Goal: Communication & Community: Answer question/provide support

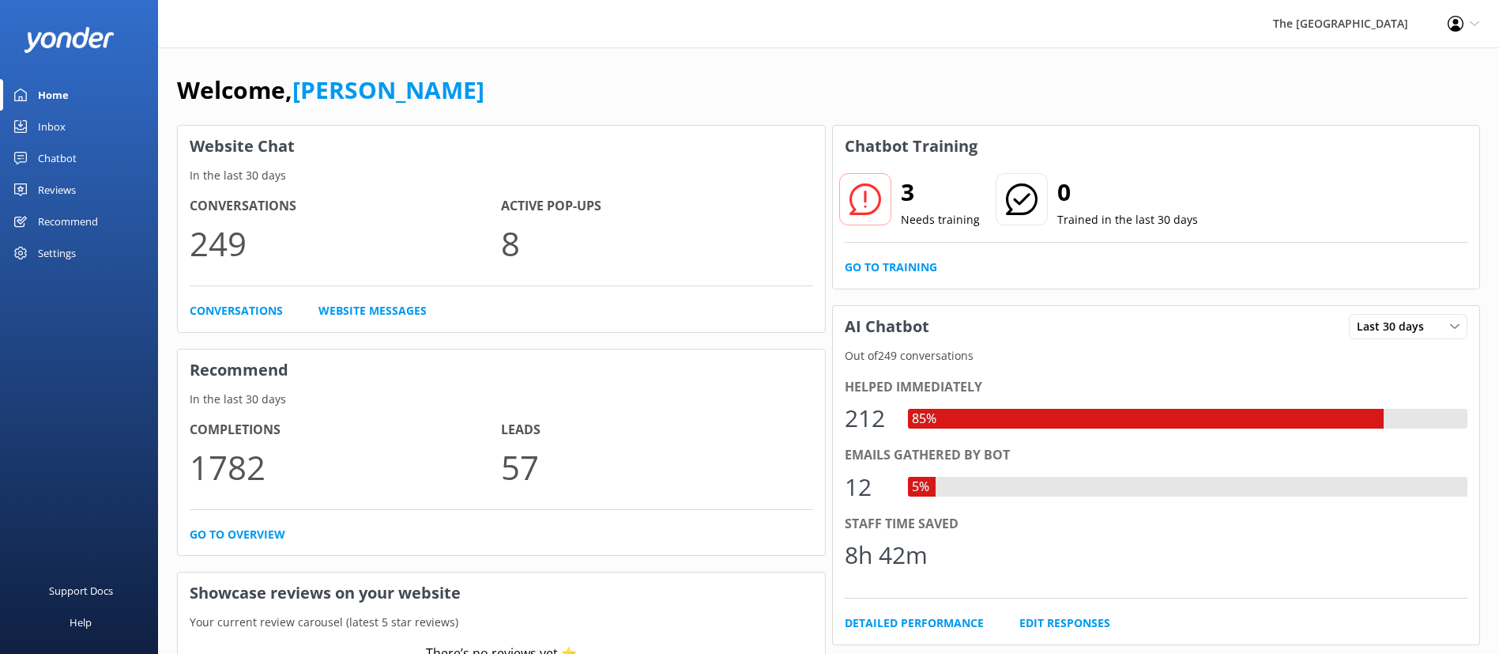
click at [55, 123] on div "Inbox" at bounding box center [52, 127] width 28 height 32
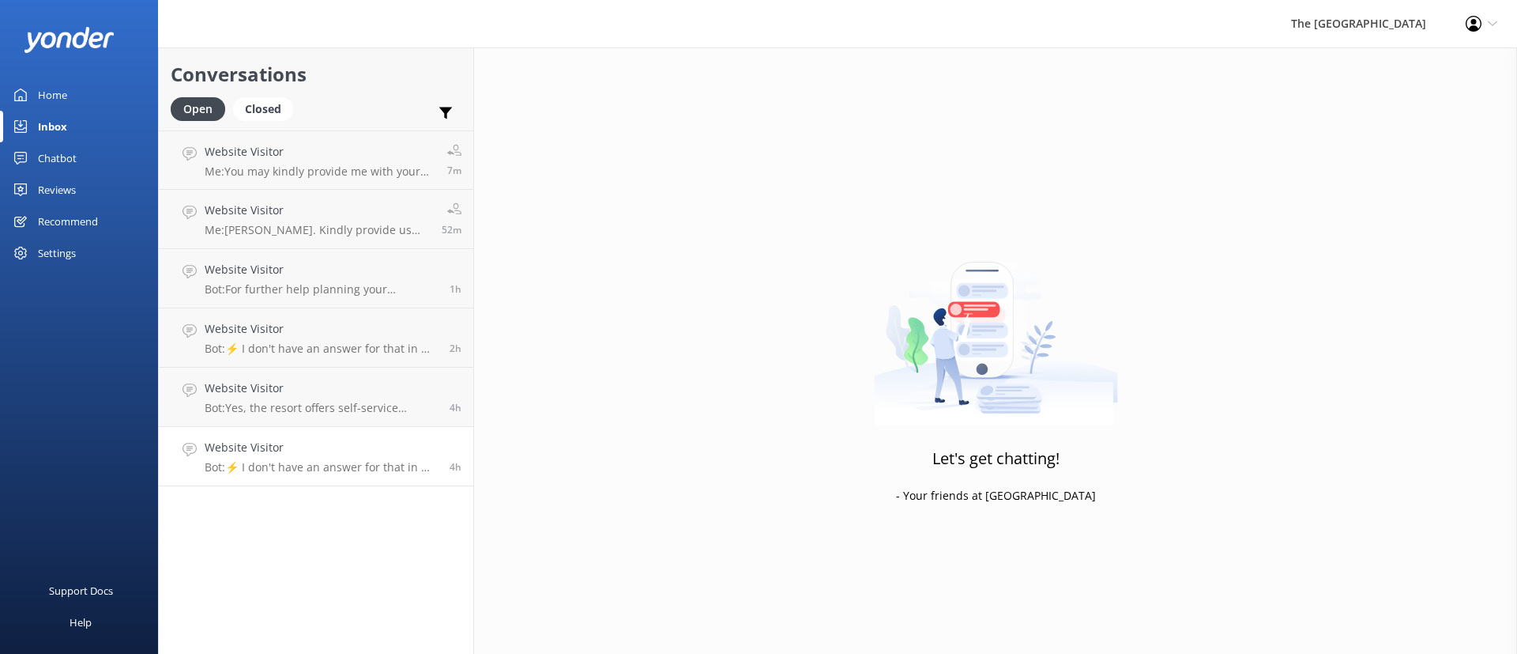
click at [315, 463] on p "Bot: ⚡ I don't have an answer for that in my knowledge base. Please try and rep…" at bounding box center [321, 467] width 233 height 14
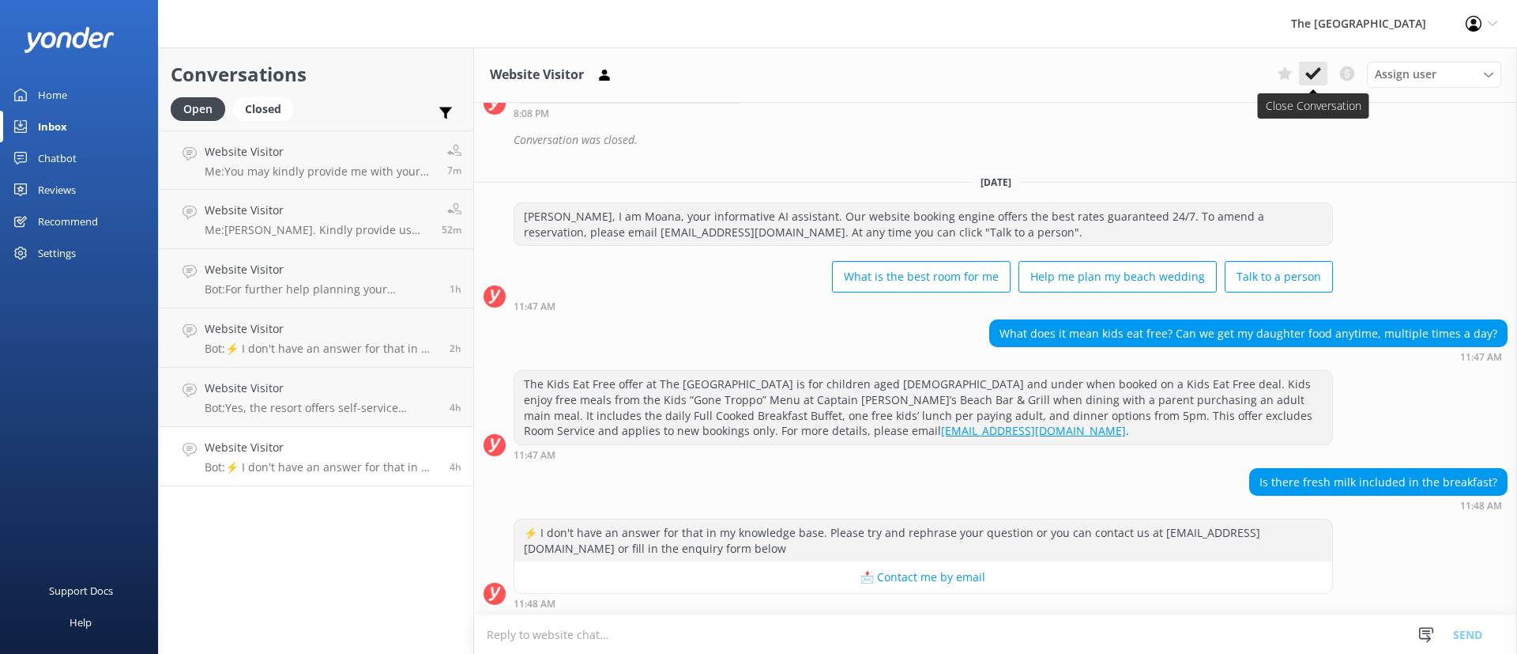
scroll to position [2029, 0]
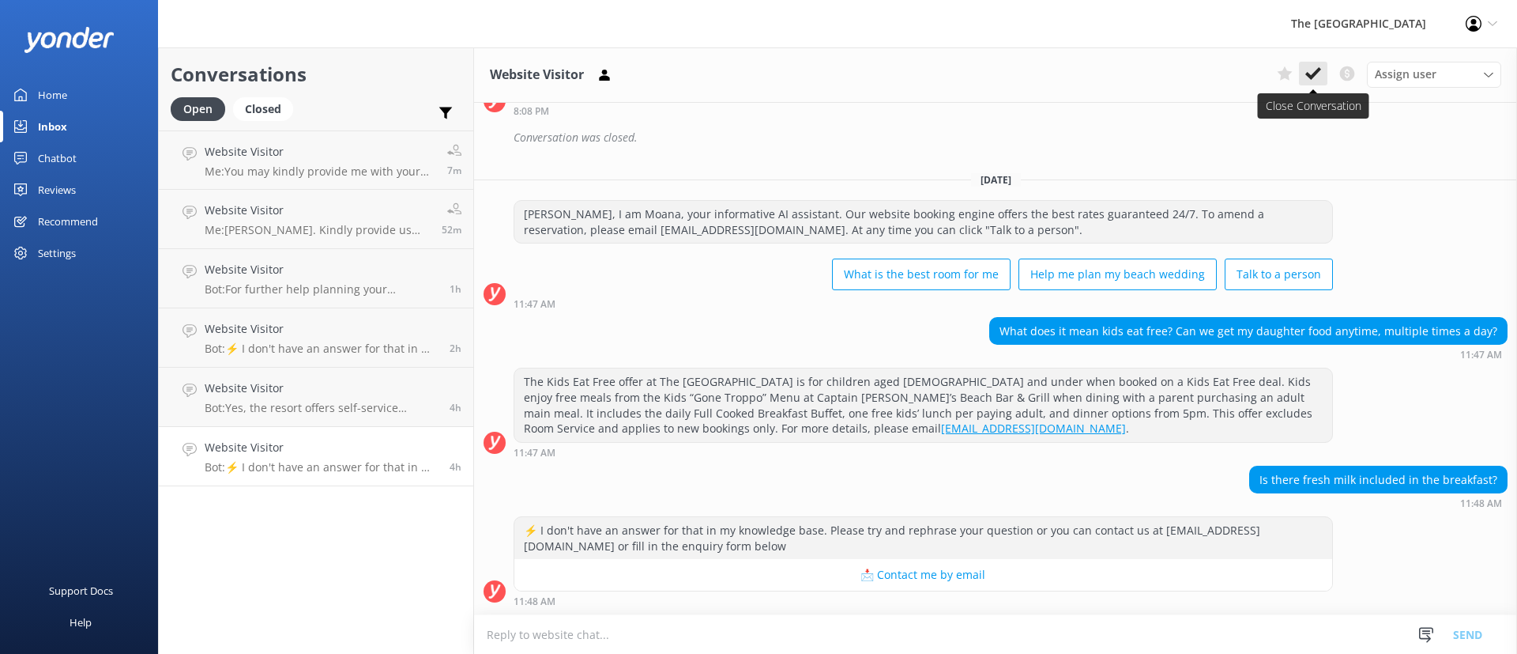
click at [1307, 73] on use at bounding box center [1314, 73] width 16 height 13
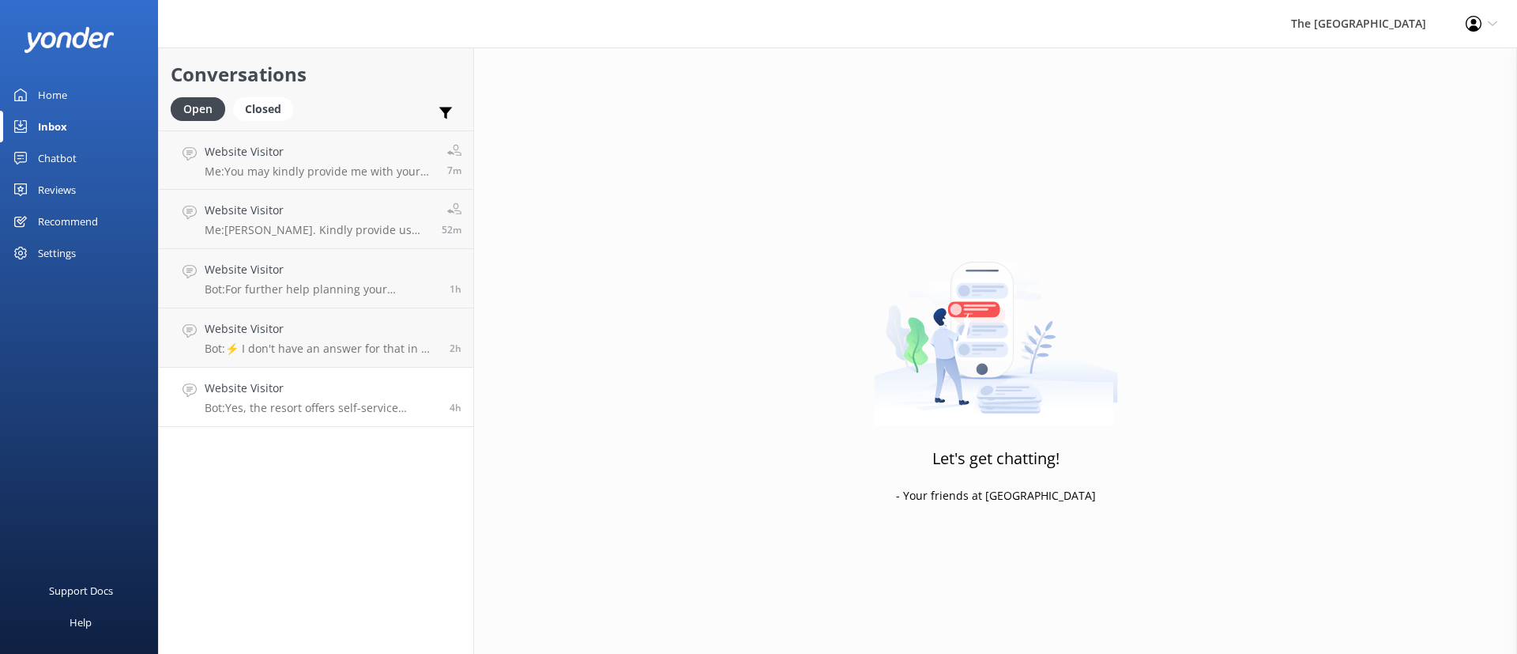
click at [386, 380] on h4 "Website Visitor" at bounding box center [321, 387] width 233 height 17
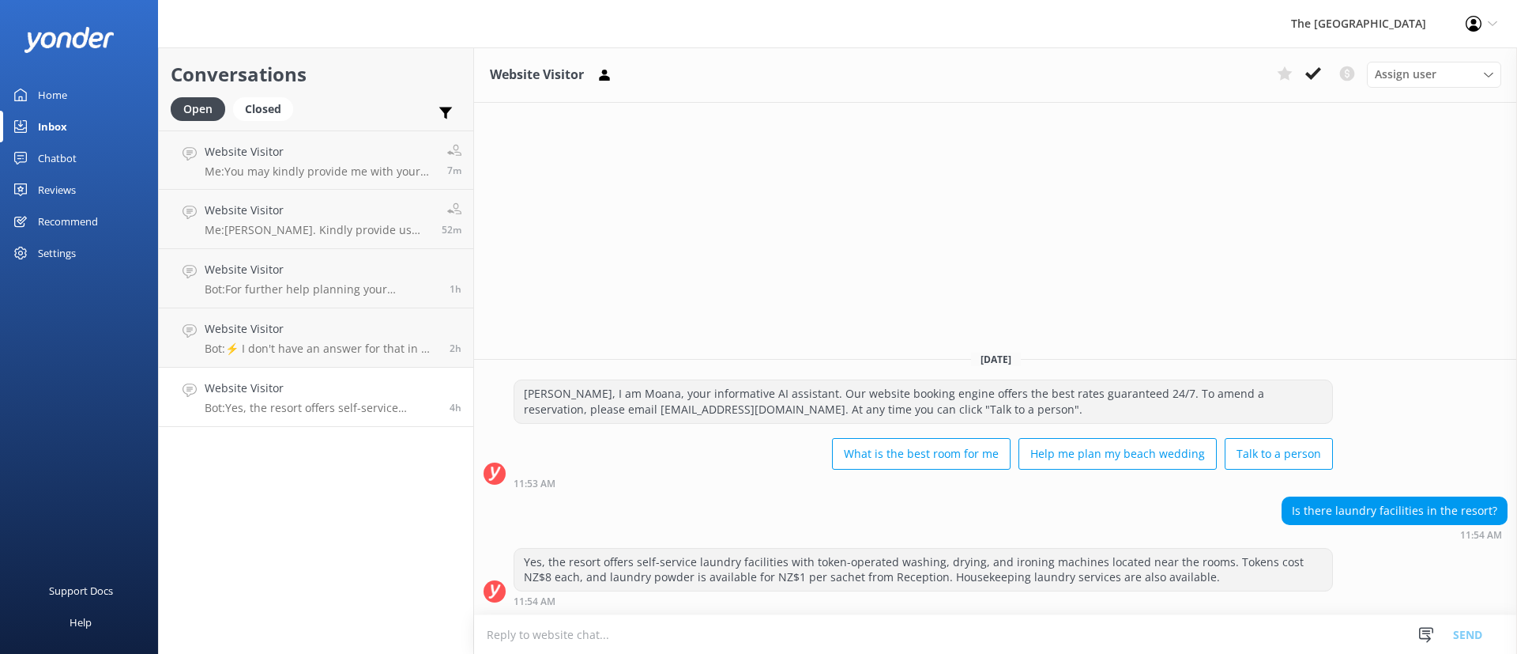
drag, startPoint x: 1313, startPoint y: 74, endPoint x: 1235, endPoint y: 85, distance: 79.0
click at [1313, 74] on use at bounding box center [1314, 73] width 16 height 13
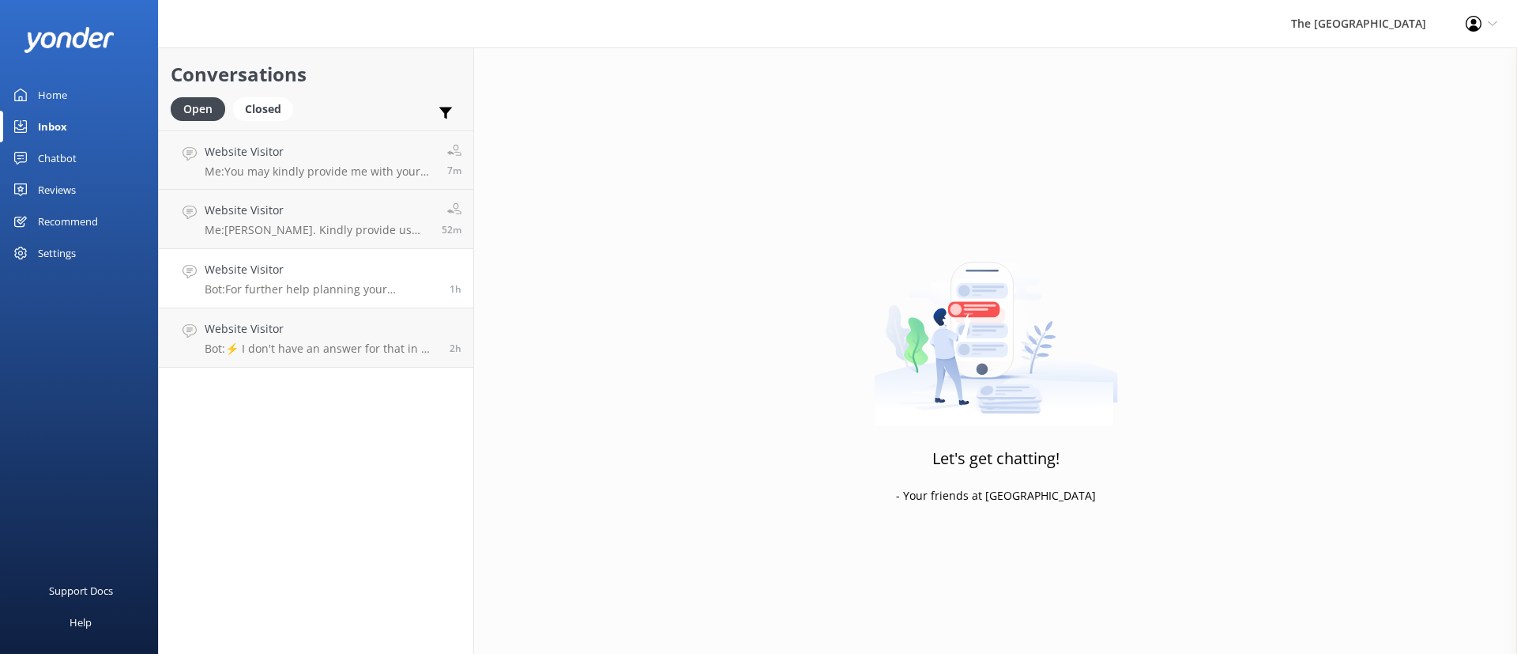
click at [337, 307] on link "Website Visitor Bot: For further help planning your wedding, please visit [URL]…" at bounding box center [316, 278] width 315 height 59
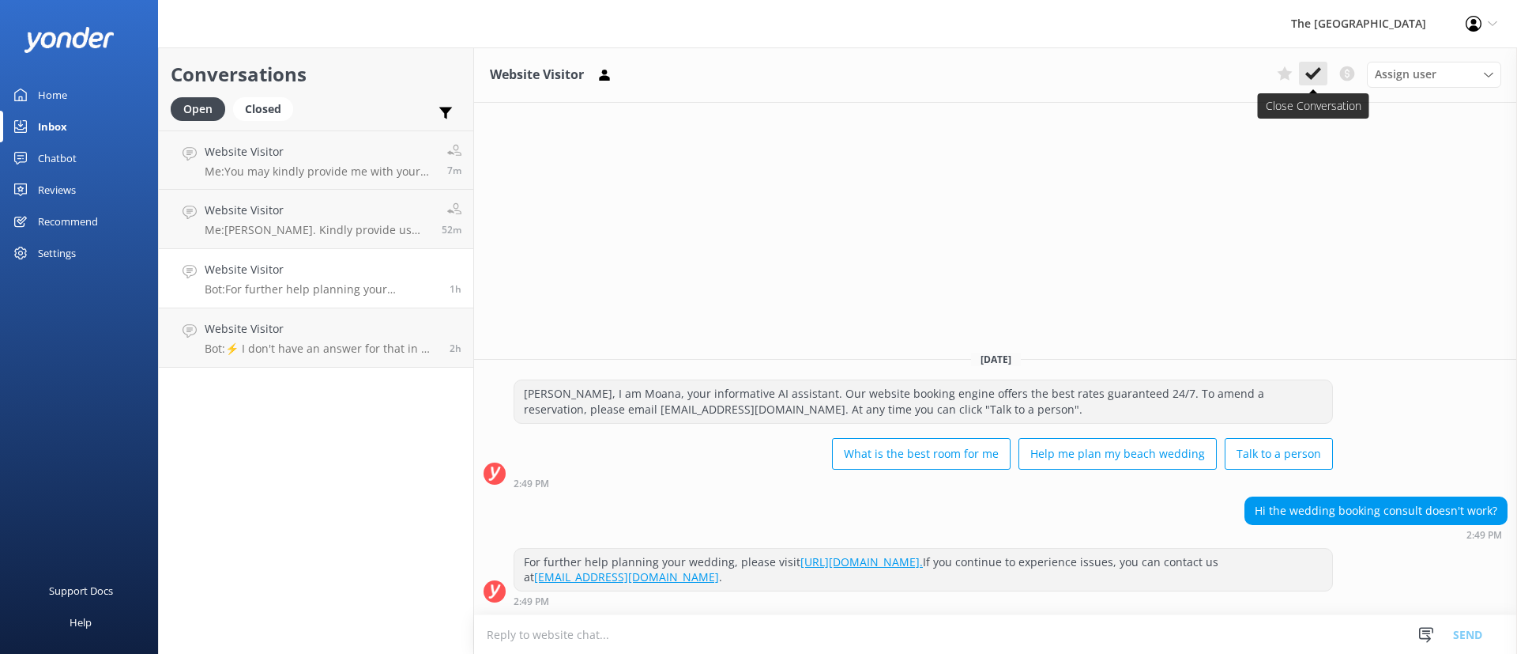
click at [1313, 76] on use at bounding box center [1314, 73] width 16 height 13
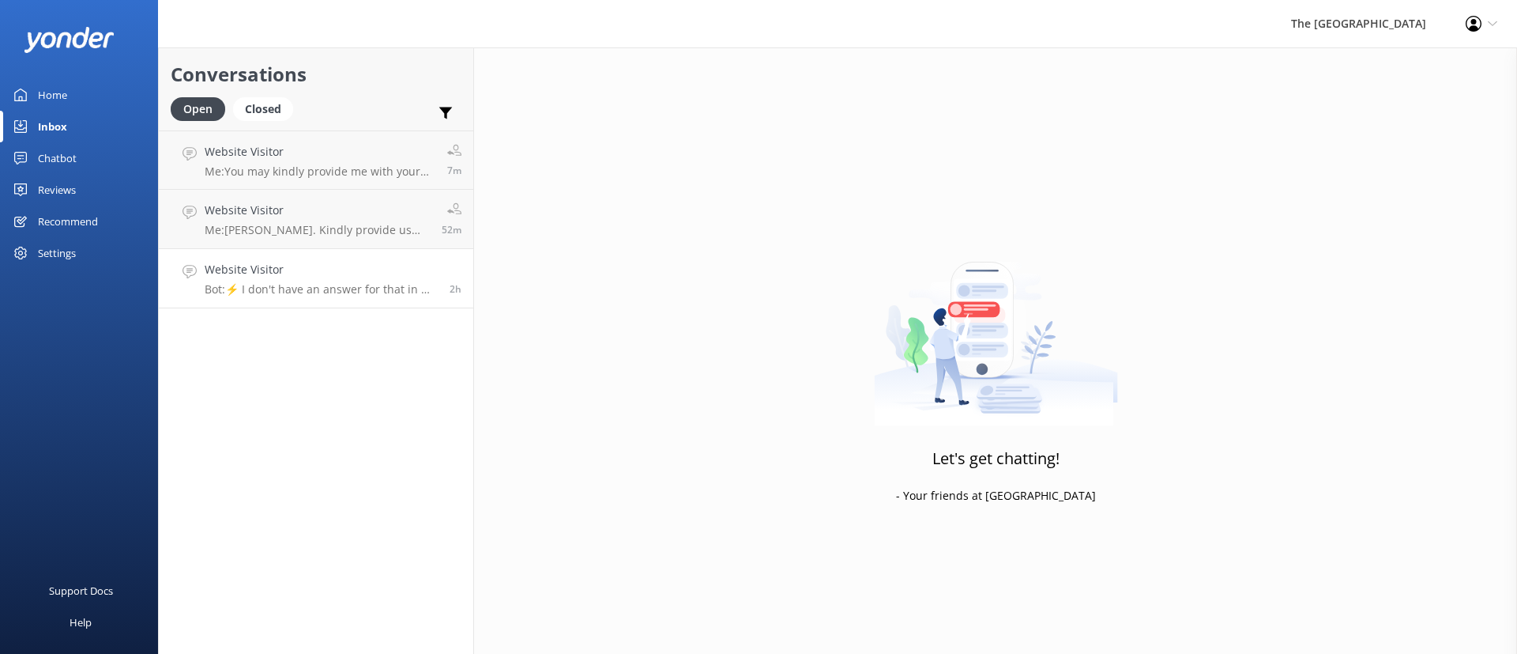
click at [388, 292] on p "Bot: ⚡ I don't have an answer for that in my knowledge base. Please try and rep…" at bounding box center [321, 289] width 233 height 14
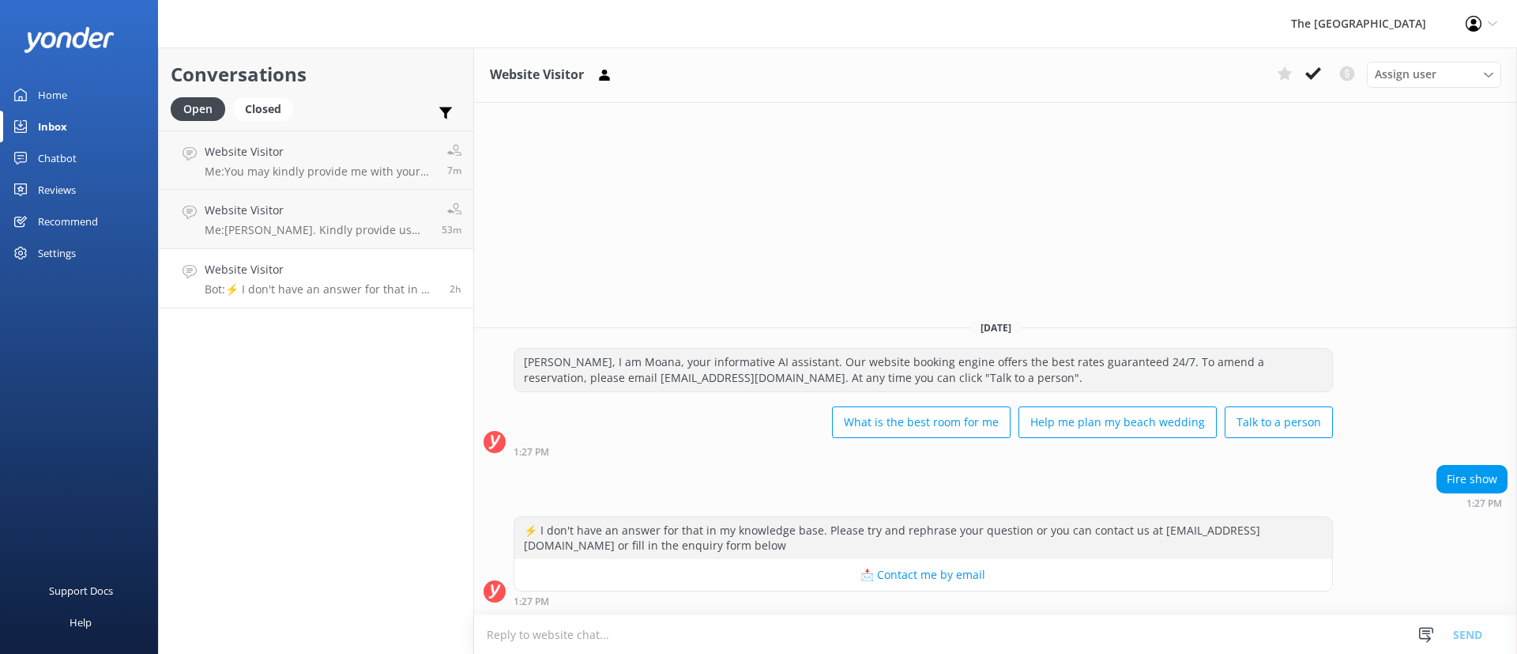
click at [1313, 70] on icon at bounding box center [1314, 74] width 16 height 16
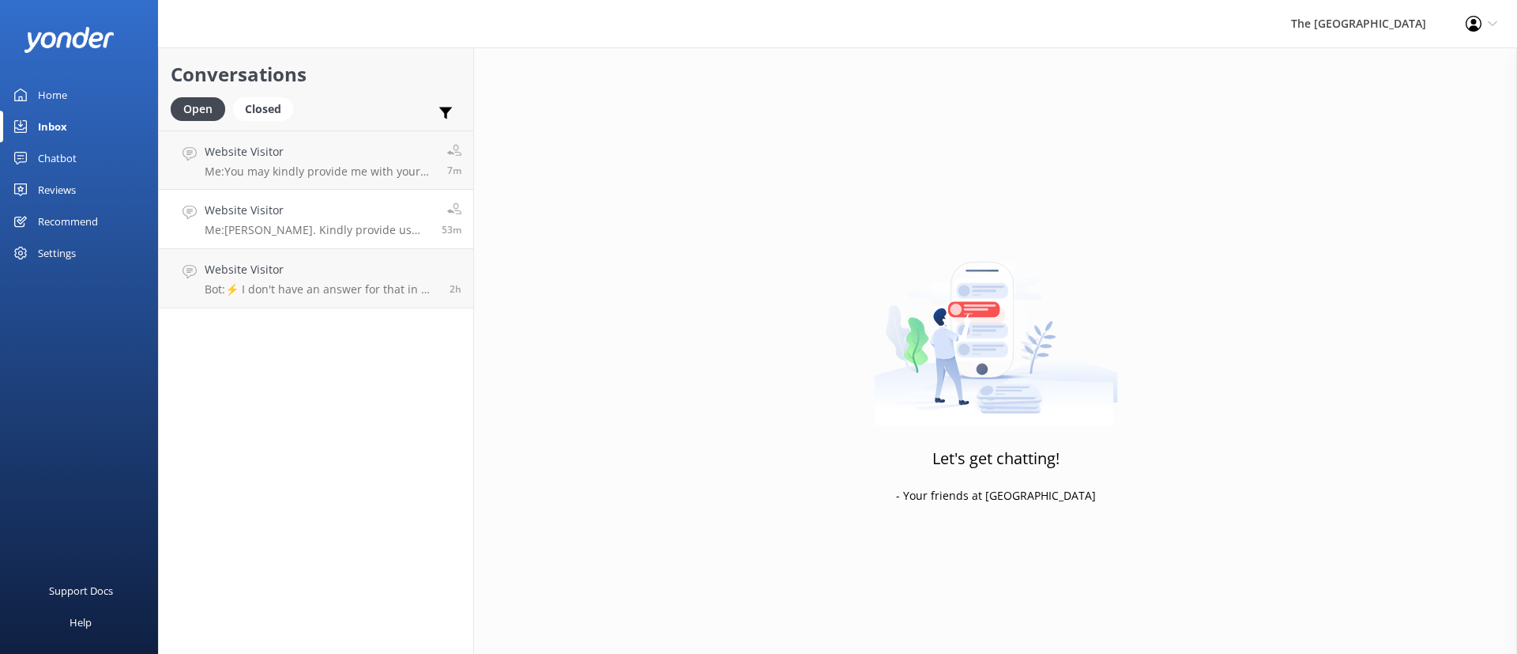
click at [383, 220] on div "Website Visitor Me: [PERSON_NAME]. Kindly provide us with your booking referenc…" at bounding box center [317, 219] width 225 height 35
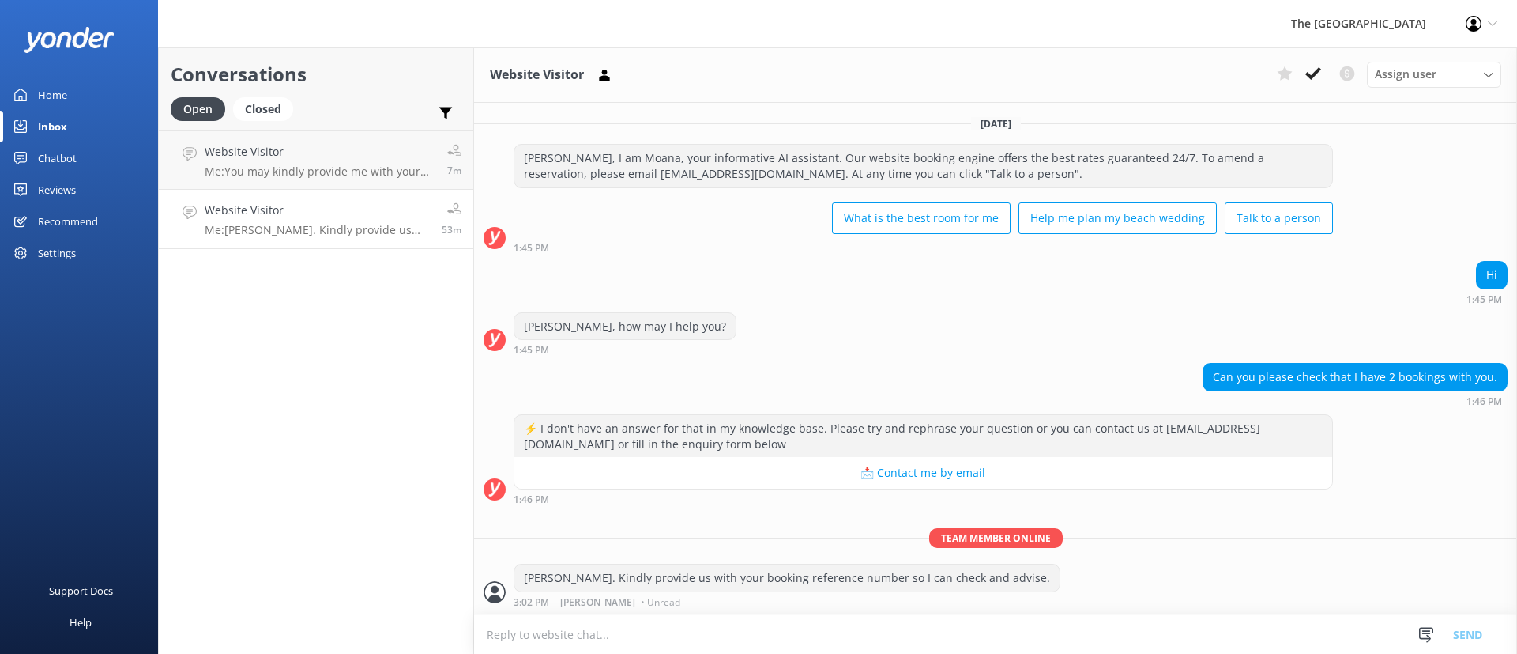
scroll to position [1, 0]
click at [1018, 275] on div "Hi 1:45 PM" at bounding box center [995, 281] width 1043 height 43
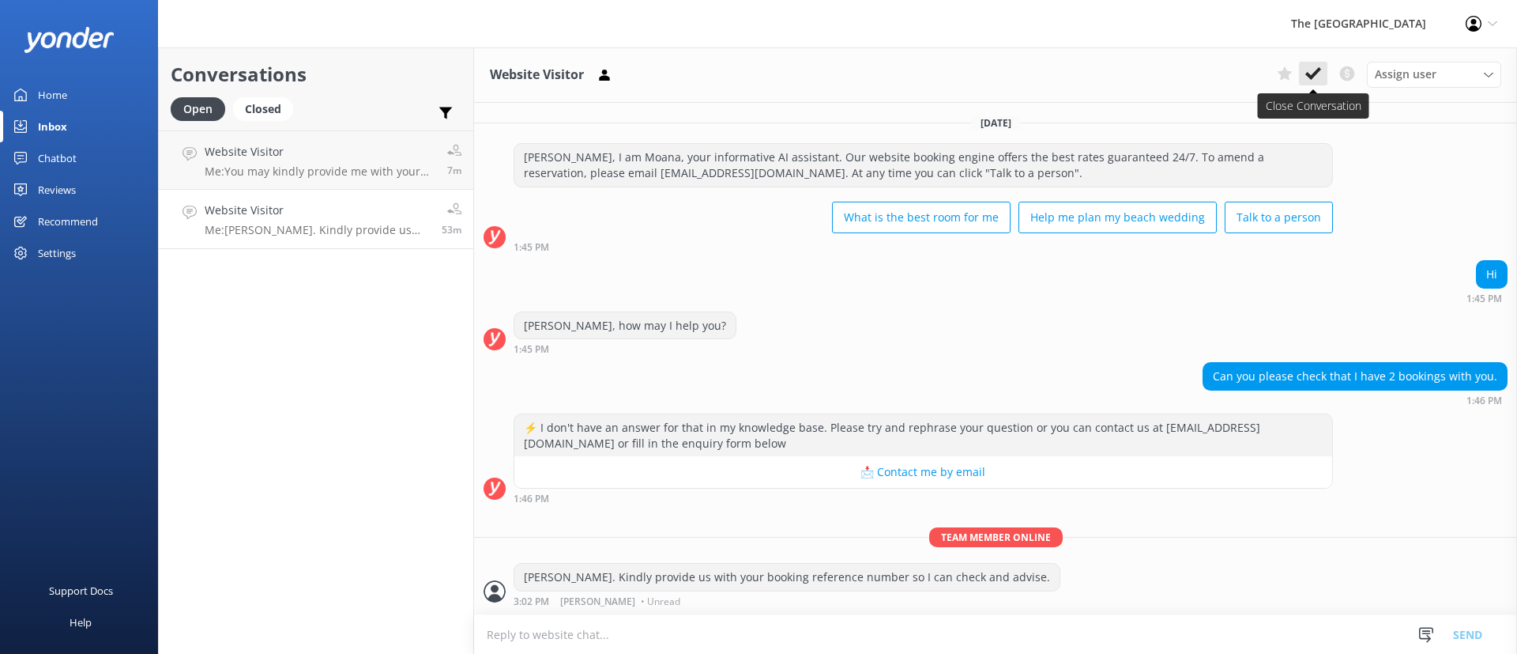
click at [1310, 75] on use at bounding box center [1314, 73] width 16 height 13
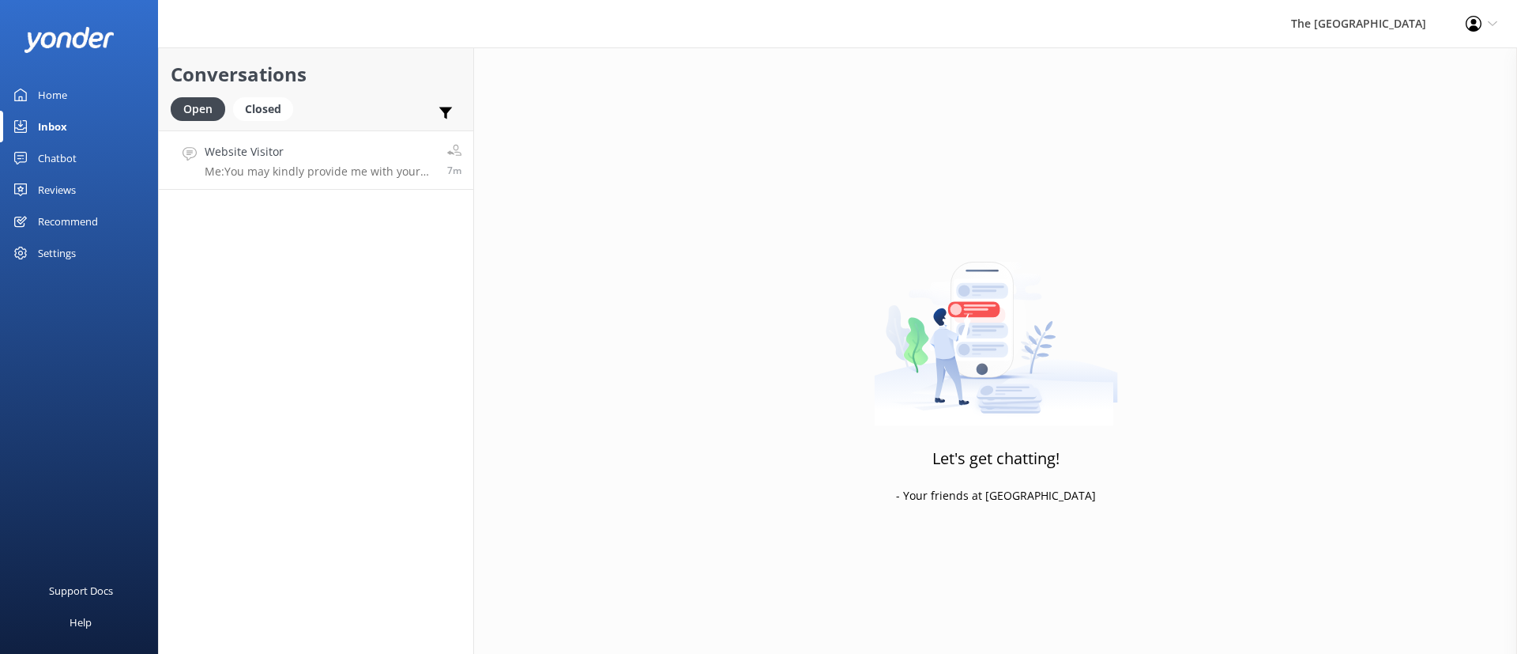
click at [366, 170] on p "Me: You may kindly provide me with your booking reference so I can check your r…" at bounding box center [320, 171] width 231 height 14
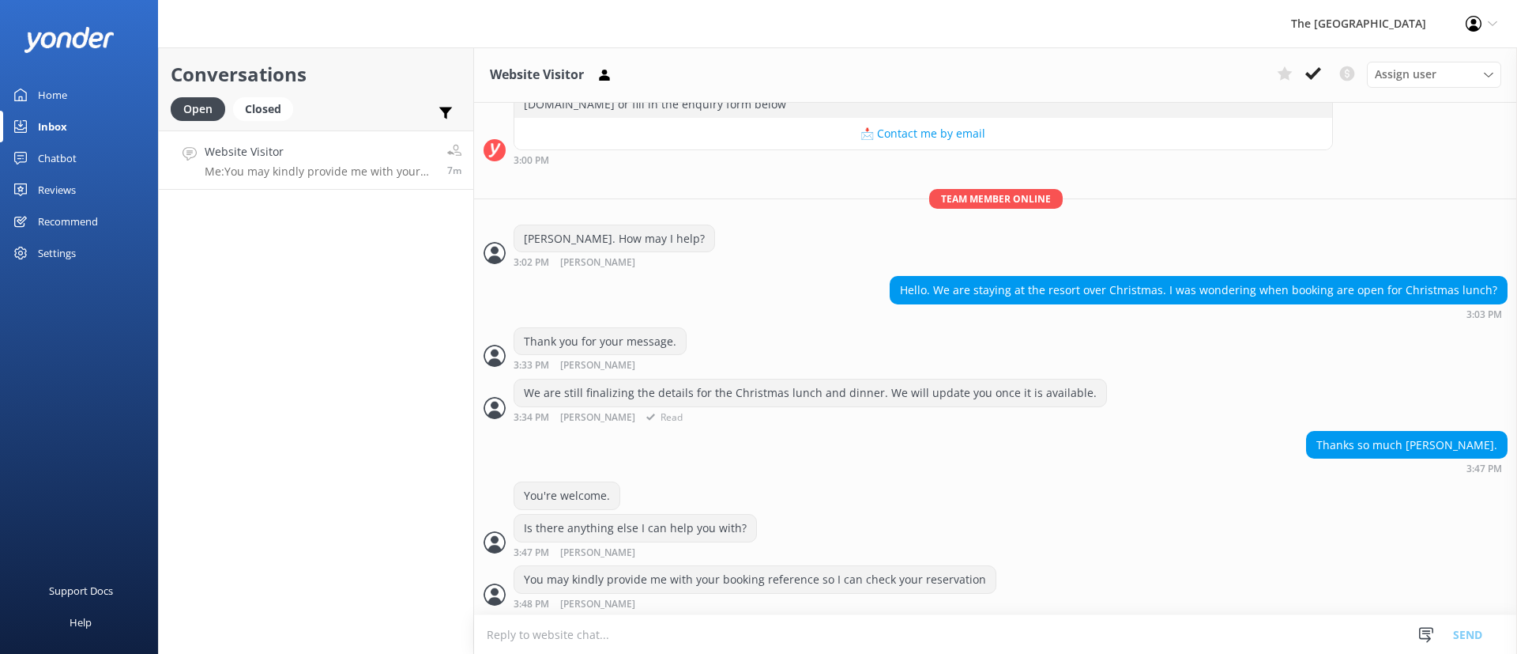
scroll to position [582, 0]
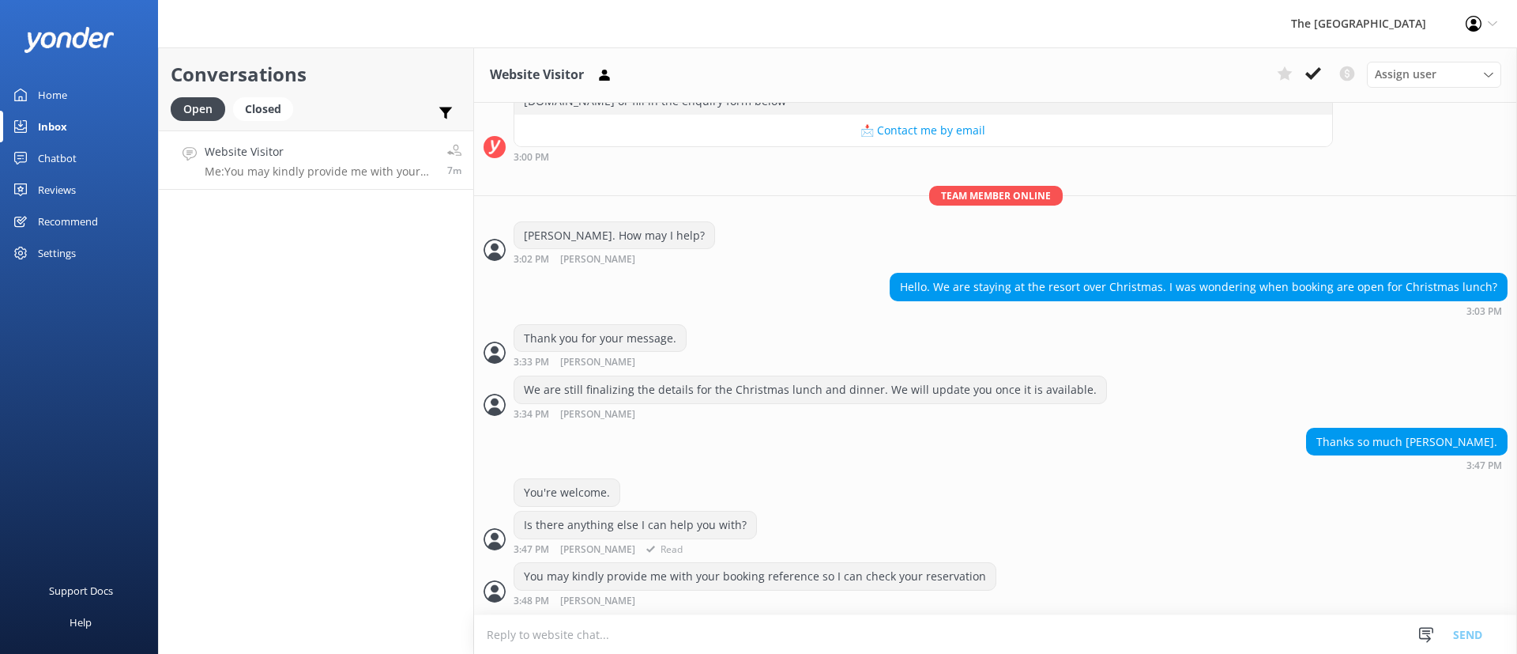
click at [1148, 491] on div "You're welcome." at bounding box center [995, 494] width 1043 height 32
click at [1147, 491] on div "You're welcome." at bounding box center [995, 494] width 1043 height 32
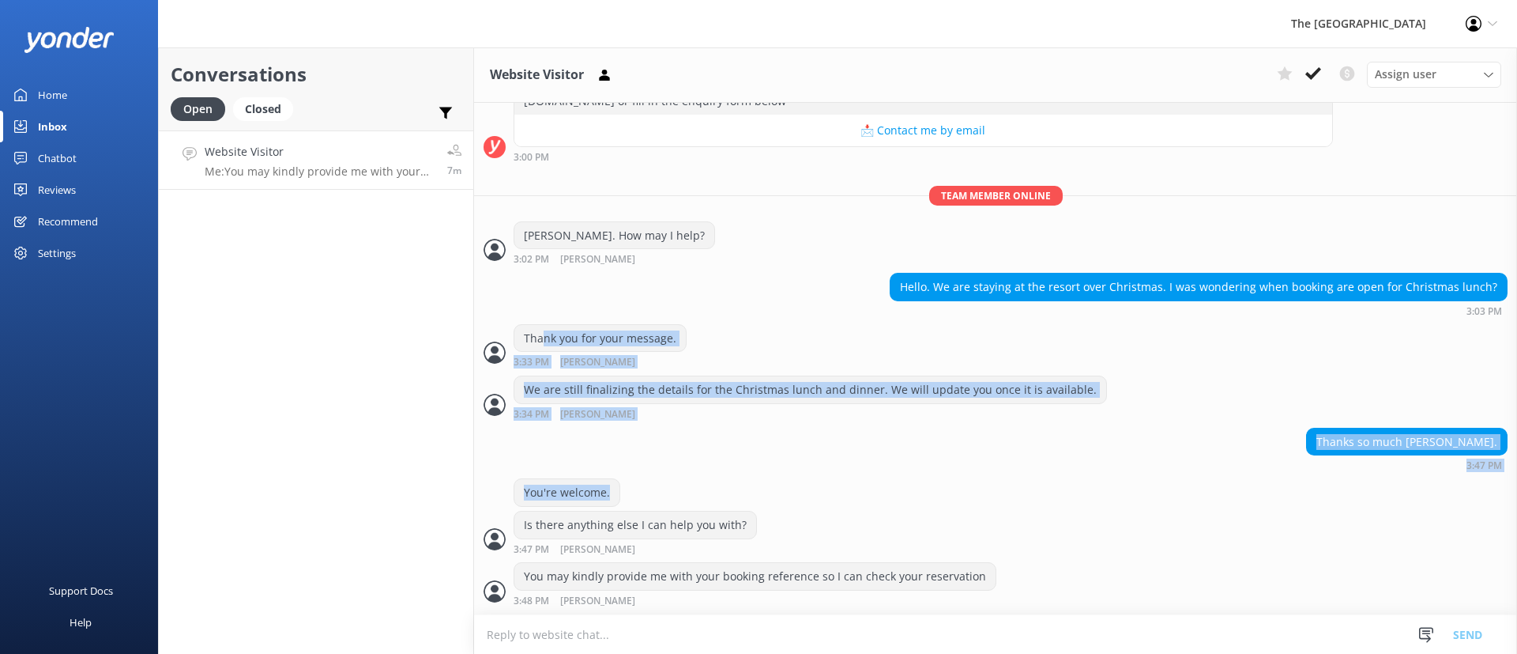
drag, startPoint x: 727, startPoint y: 395, endPoint x: 507, endPoint y: 319, distance: 232.4
click at [515, 323] on div "[DATE] [PERSON_NAME], I am Moana, your informative AI assistant. Our website bo…" at bounding box center [995, 67] width 1043 height 1094
click at [1031, 495] on div "You're welcome." at bounding box center [995, 494] width 1043 height 32
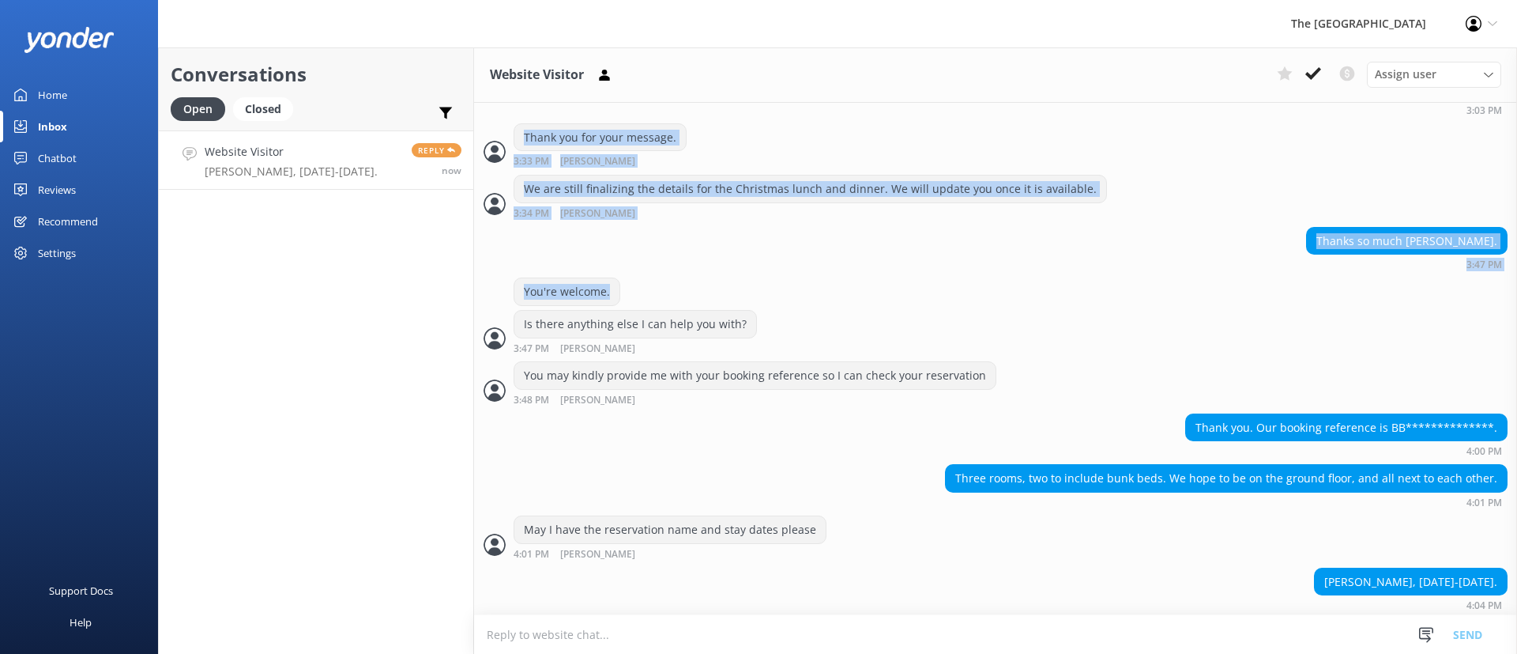
scroll to position [787, 0]
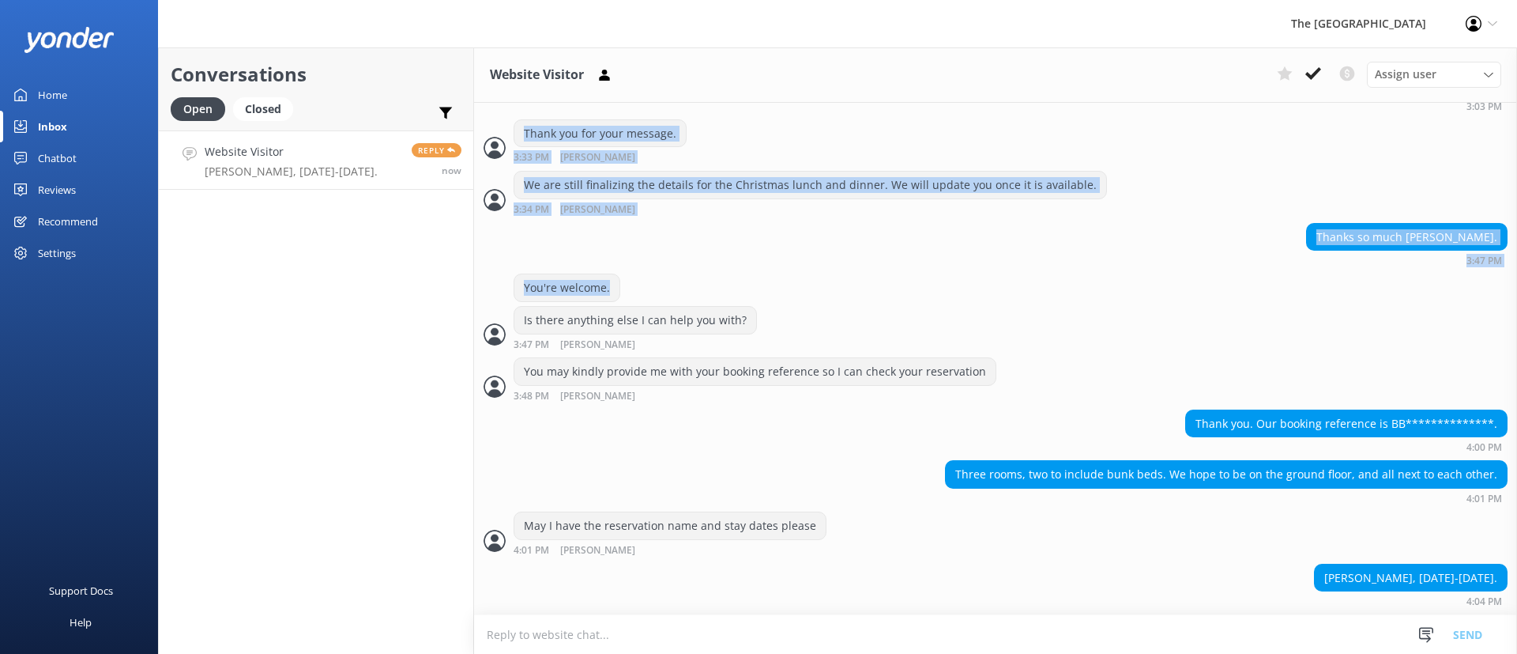
click at [311, 164] on p "[PERSON_NAME], [DATE]-[DATE]." at bounding box center [291, 171] width 173 height 14
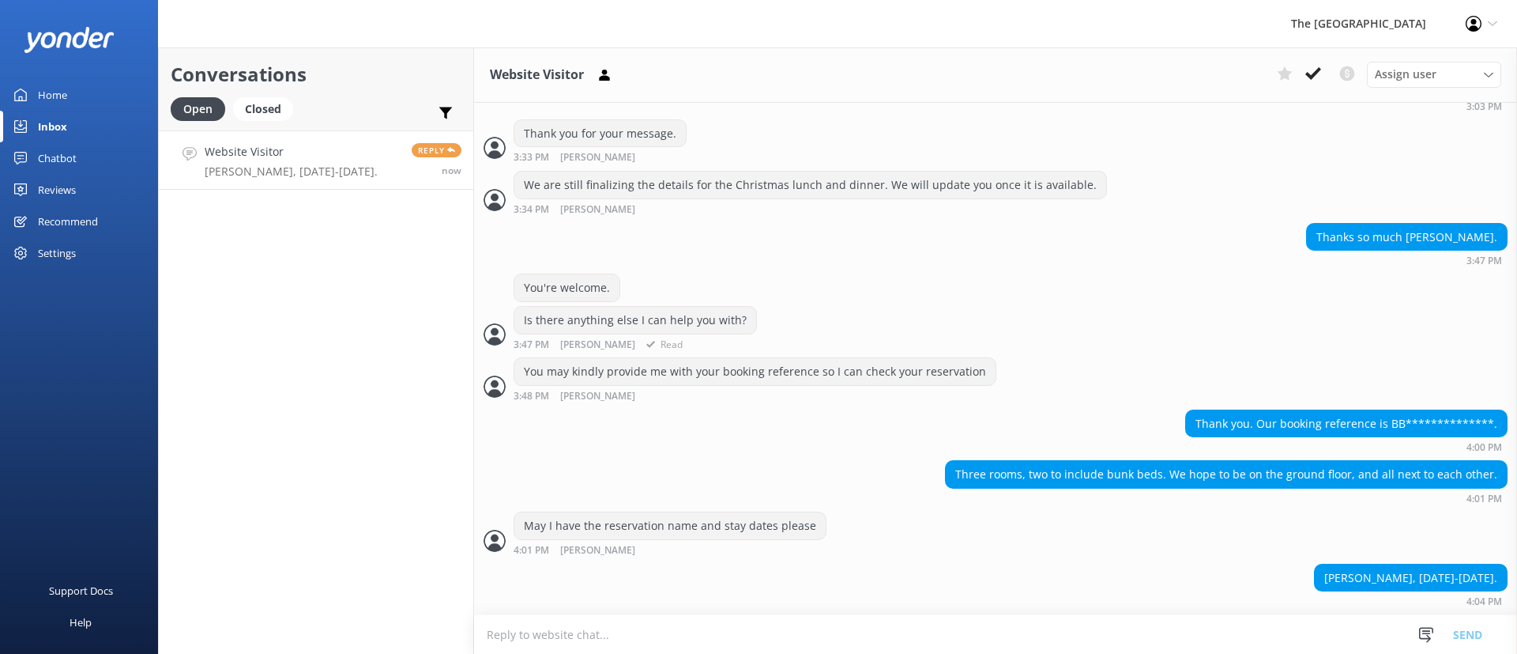
click at [940, 350] on div "You're welcome. Is there anything else I can help you with? 3:47 PM [PERSON_NAM…" at bounding box center [995, 315] width 1043 height 84
click at [982, 529] on div "May I have the reservation name and stay dates please 4:01 PM [PERSON_NAME] Read" at bounding box center [995, 532] width 1043 height 43
click at [197, 469] on div "Conversations Open Closed Important Converted Assigned to me Unassigned Website…" at bounding box center [316, 350] width 316 height 606
click at [925, 422] on div "**********" at bounding box center [995, 430] width 1043 height 43
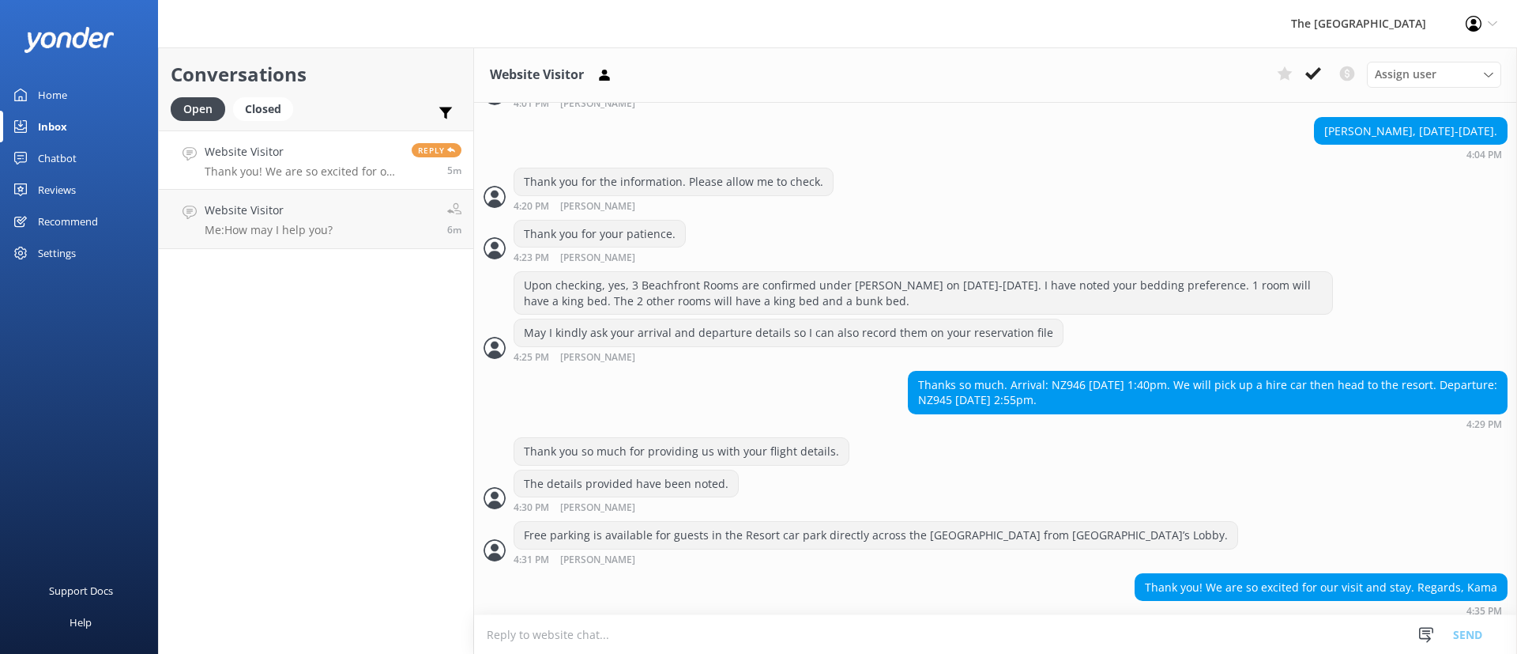
scroll to position [1243, 0]
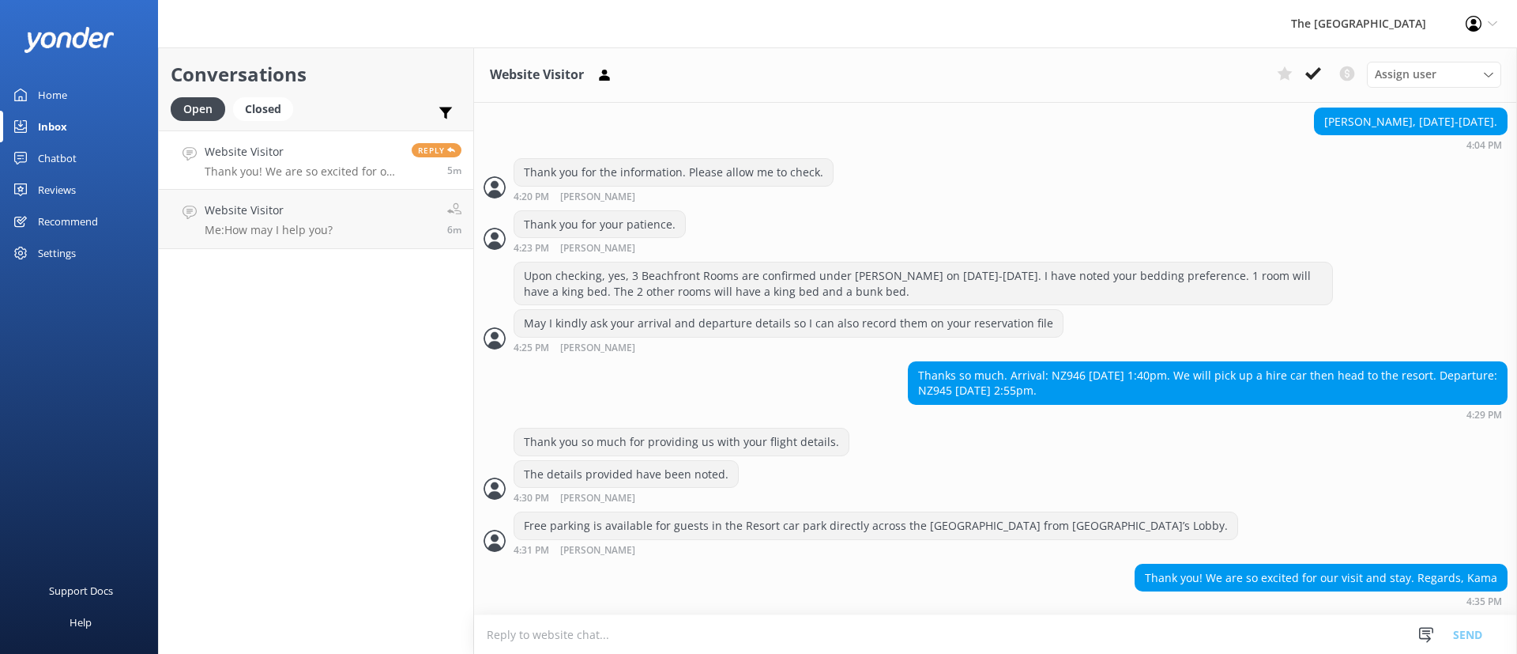
click at [303, 175] on p "Thank you! We are so excited for our visit and stay. Regards, Kama" at bounding box center [302, 171] width 195 height 14
click at [406, 232] on link "Website Visitor Me: How may I help you? 6m" at bounding box center [316, 219] width 315 height 59
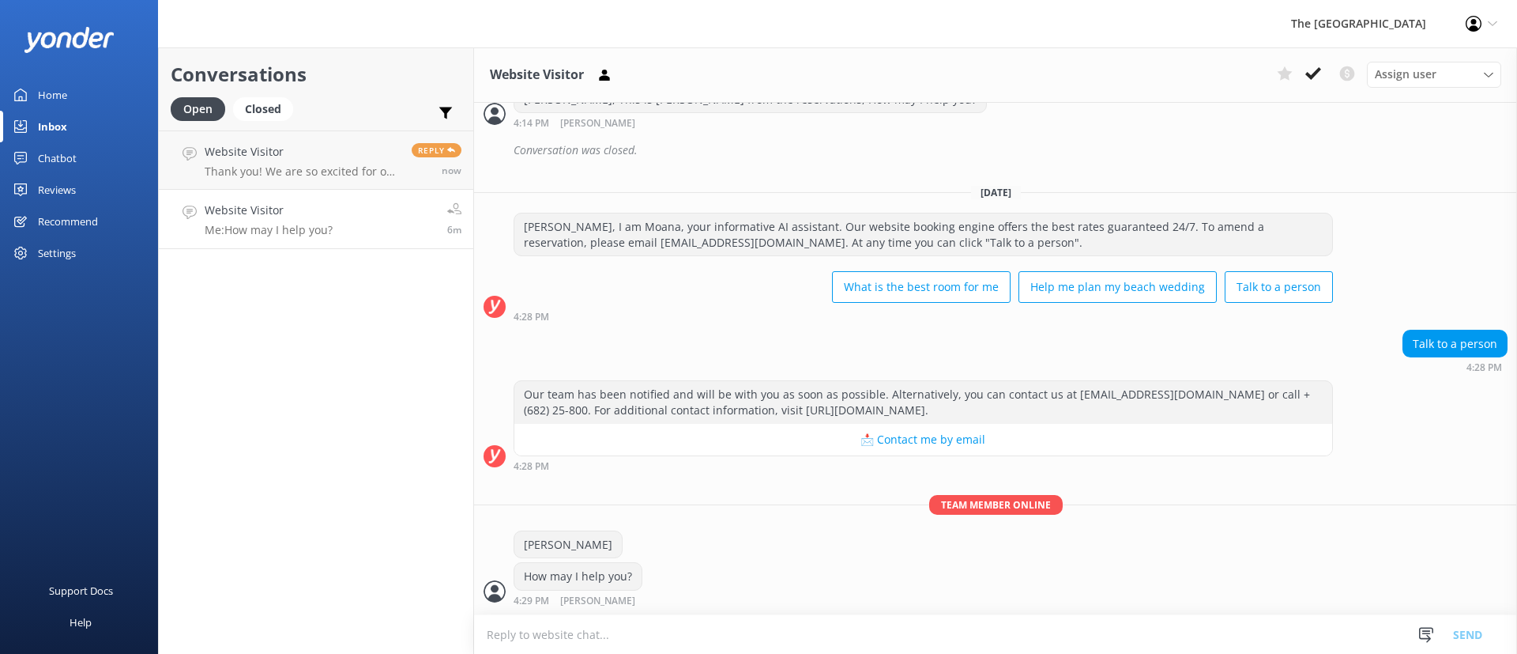
scroll to position [596, 0]
click at [1452, 503] on p "Team member online" at bounding box center [995, 505] width 1043 height 20
click at [323, 138] on link "Website Visitor Thank you! We are so excited for our visit and stay. Regards, K…" at bounding box center [316, 159] width 315 height 59
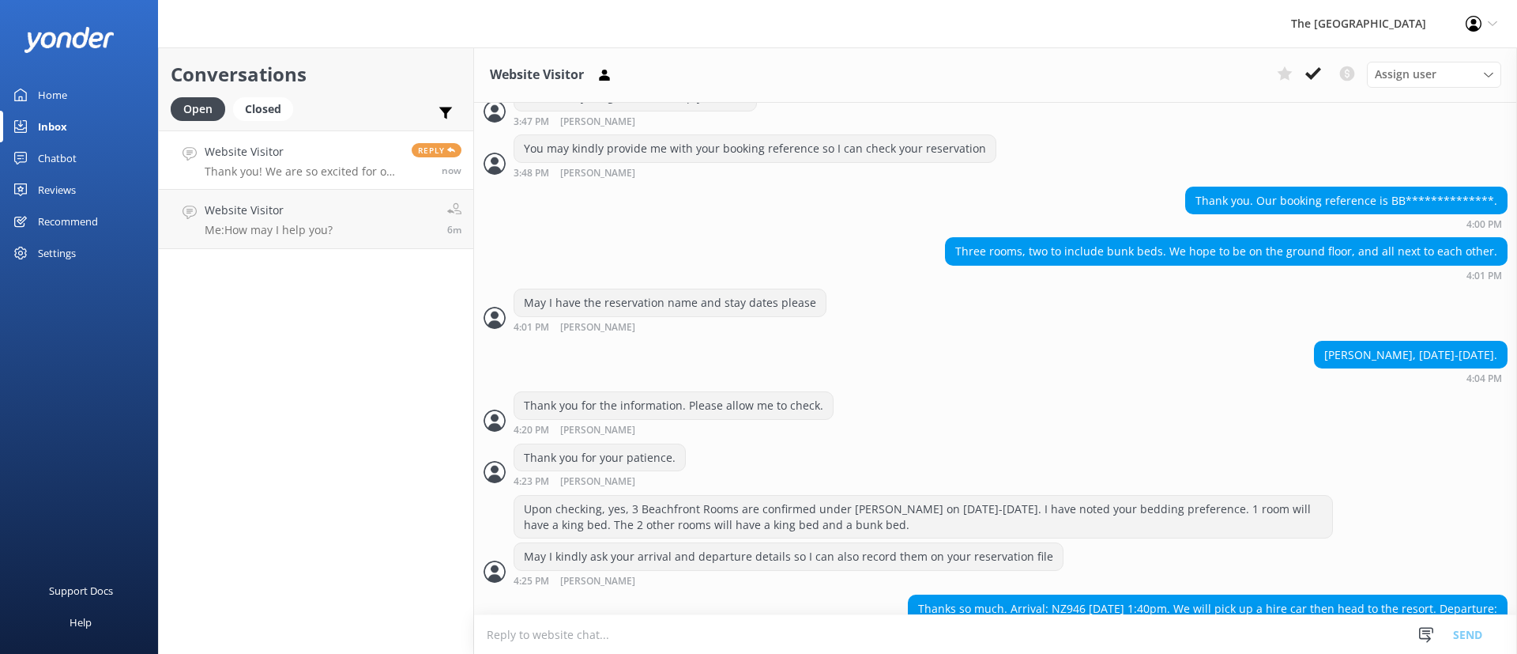
click at [336, 162] on div "Website Visitor Thank you! We are so excited for our visit and stay. Regards, K…" at bounding box center [302, 160] width 195 height 34
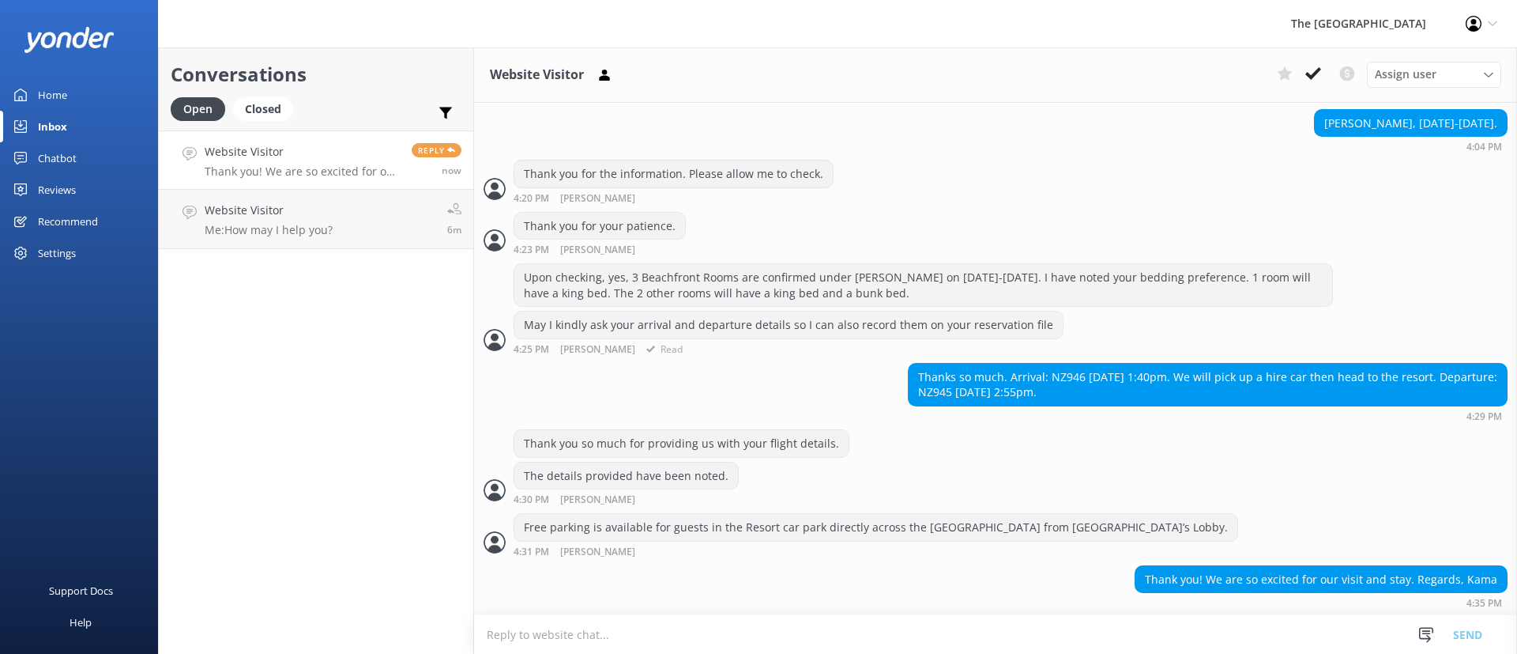
scroll to position [1243, 0]
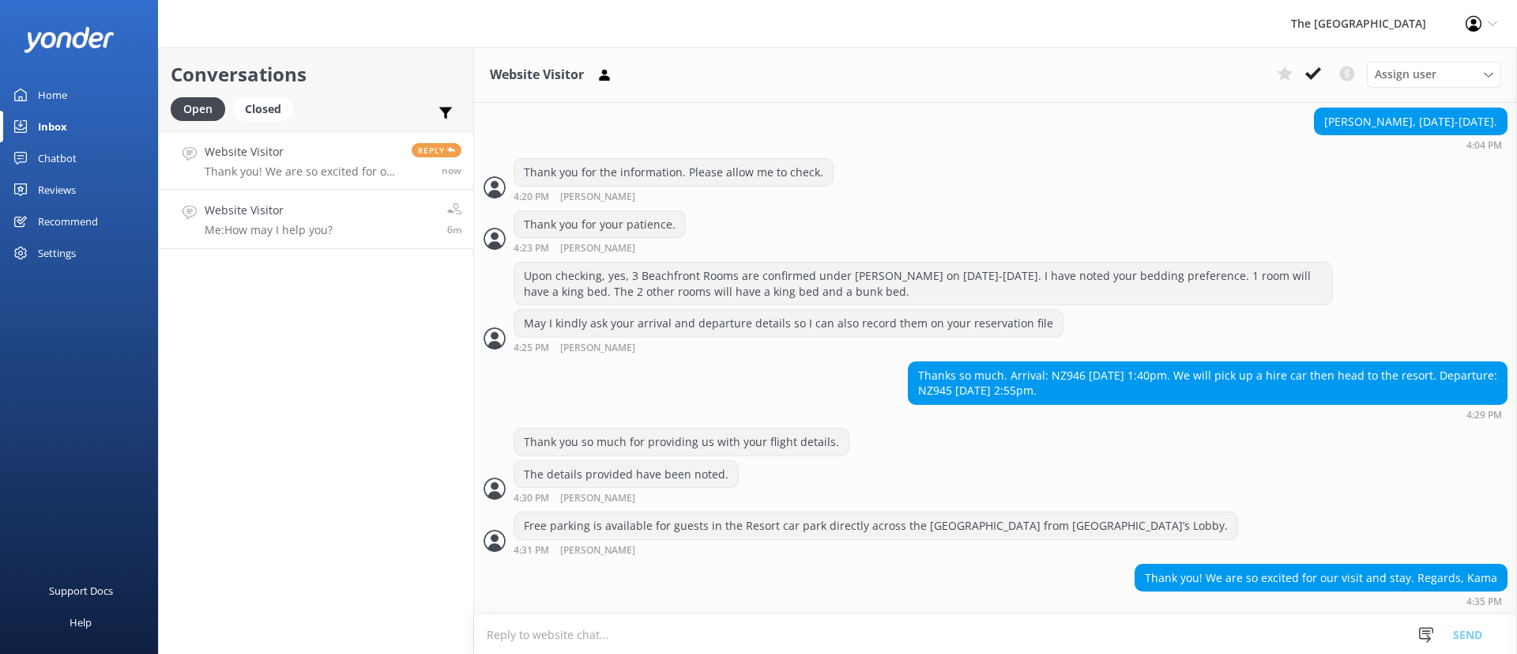
click at [326, 205] on h4 "Website Visitor" at bounding box center [269, 210] width 128 height 17
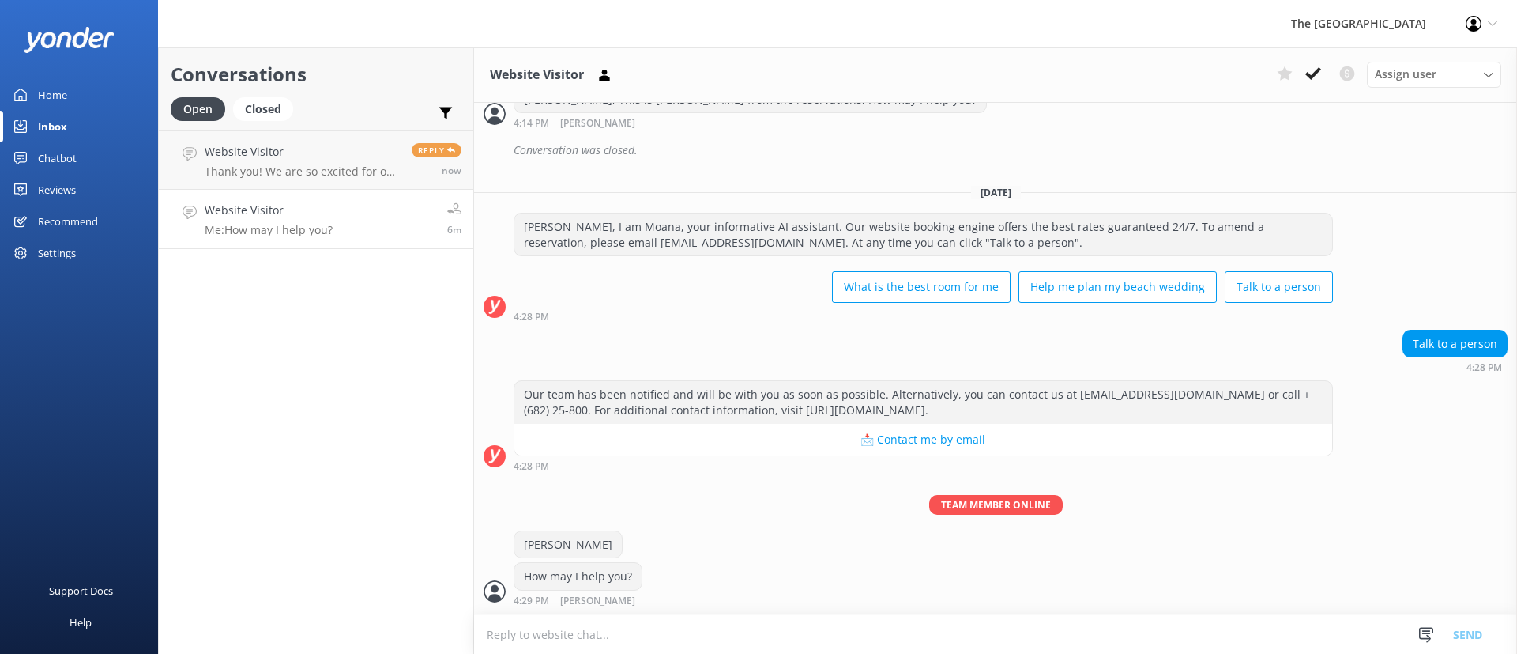
scroll to position [596, 0]
